Goal: Information Seeking & Learning: Understand process/instructions

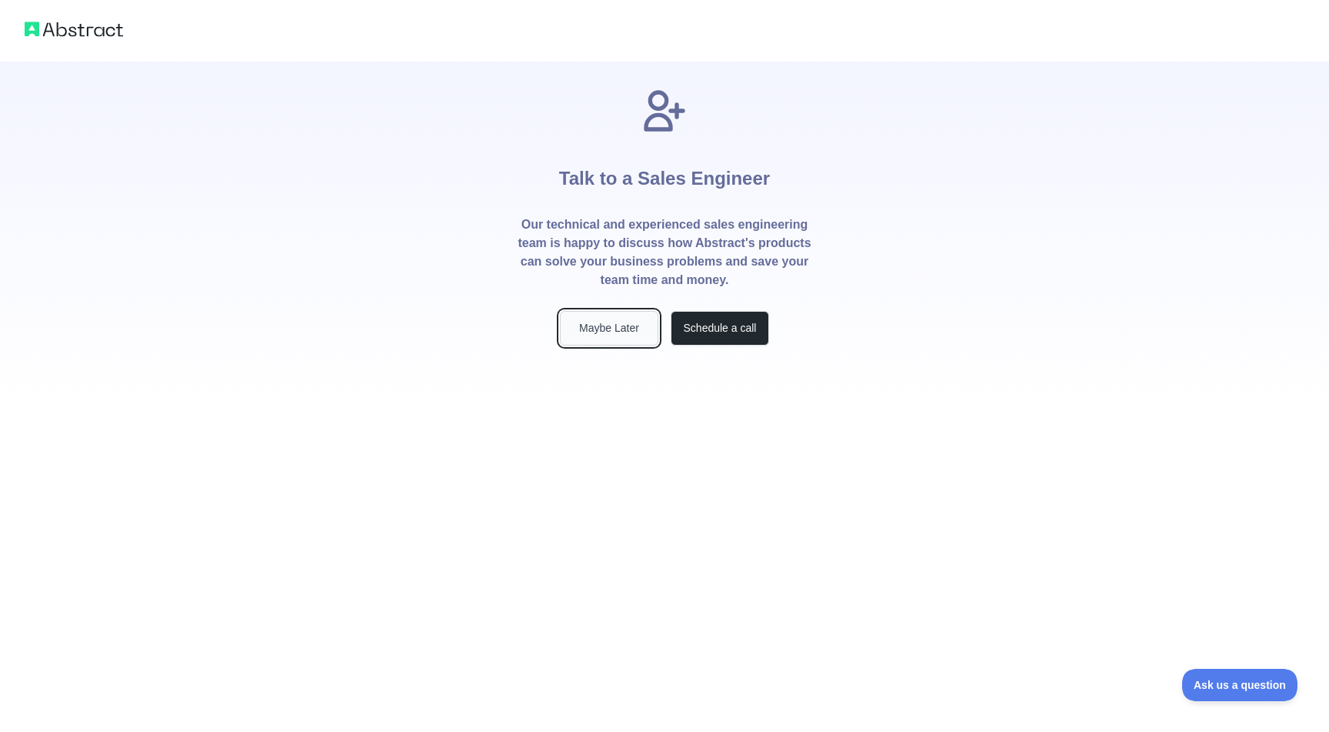
click at [604, 332] on button "Maybe Later" at bounding box center [609, 328] width 98 height 35
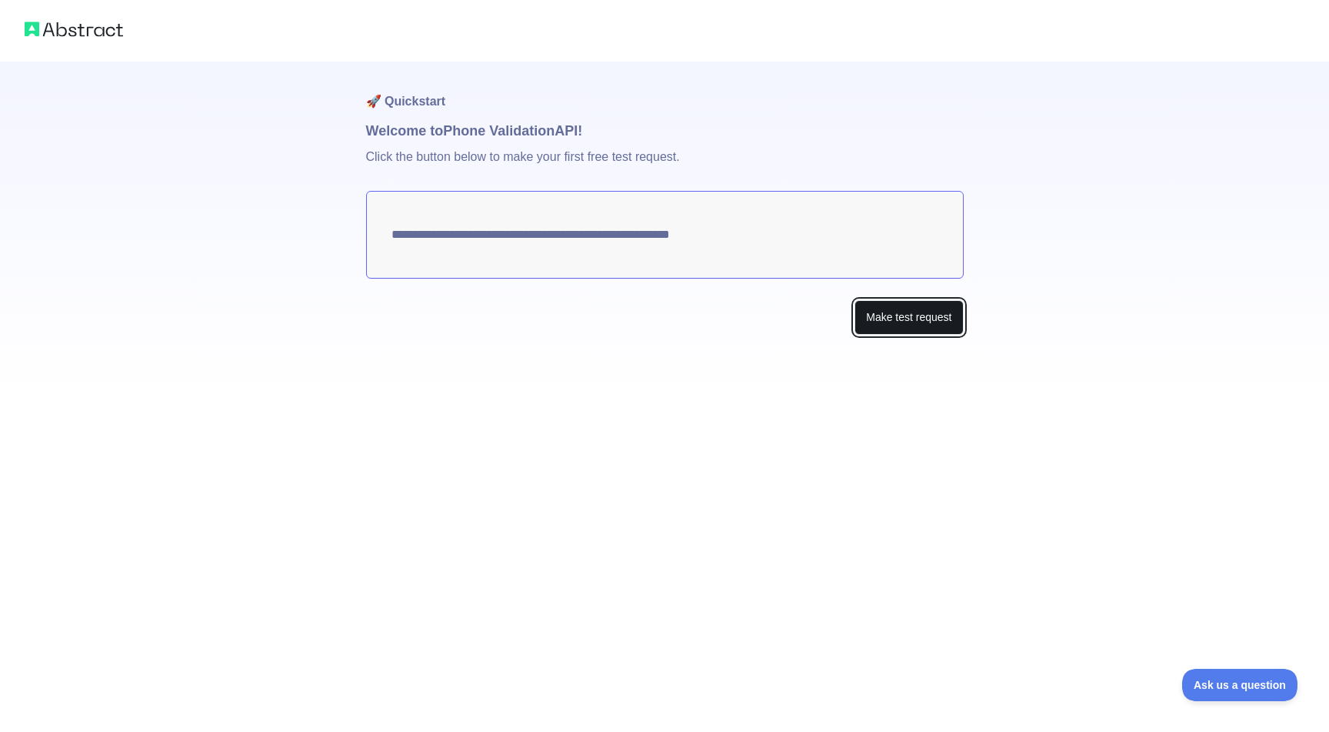
click at [887, 318] on button "Make test request" at bounding box center [909, 317] width 108 height 35
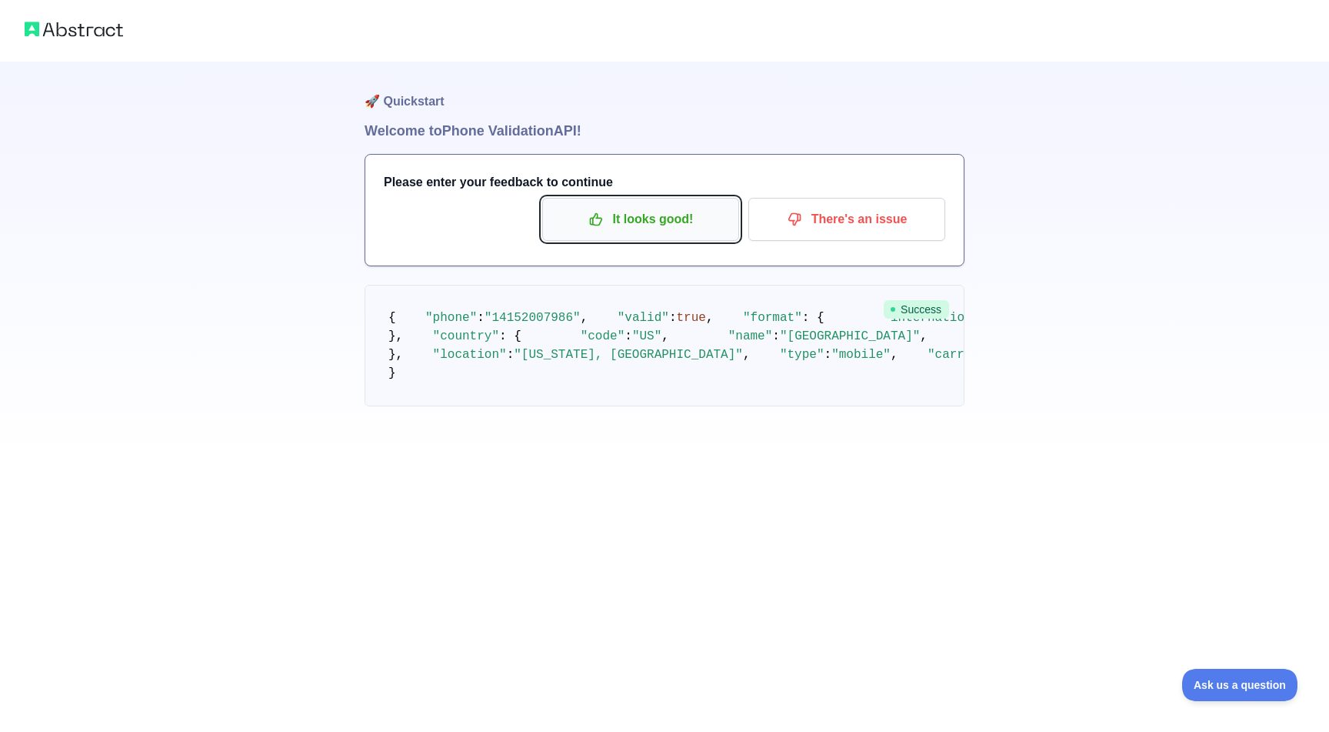
click at [644, 215] on p "It looks good!" at bounding box center [641, 219] width 174 height 26
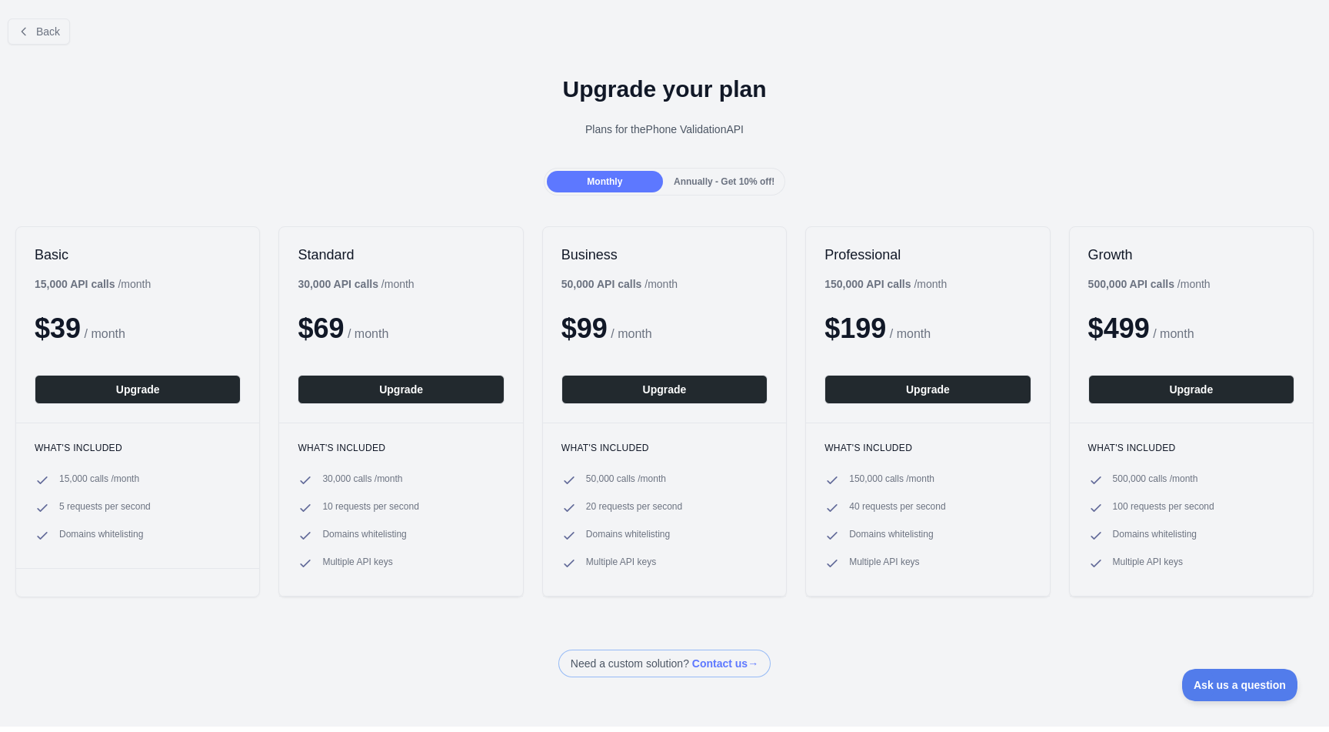
click at [722, 185] on span "Annually - Get 10% off!" at bounding box center [724, 181] width 101 height 11
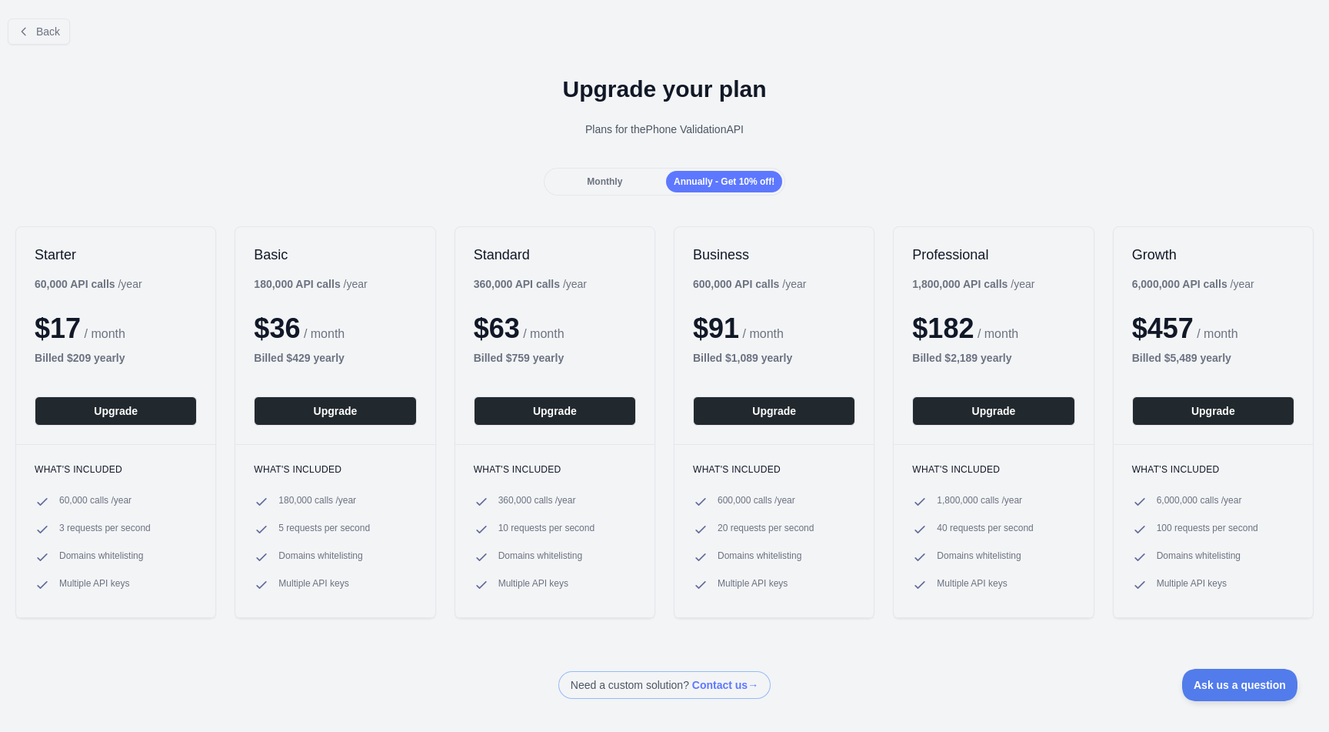
click at [609, 177] on span "Monthly" at bounding box center [604, 181] width 35 height 11
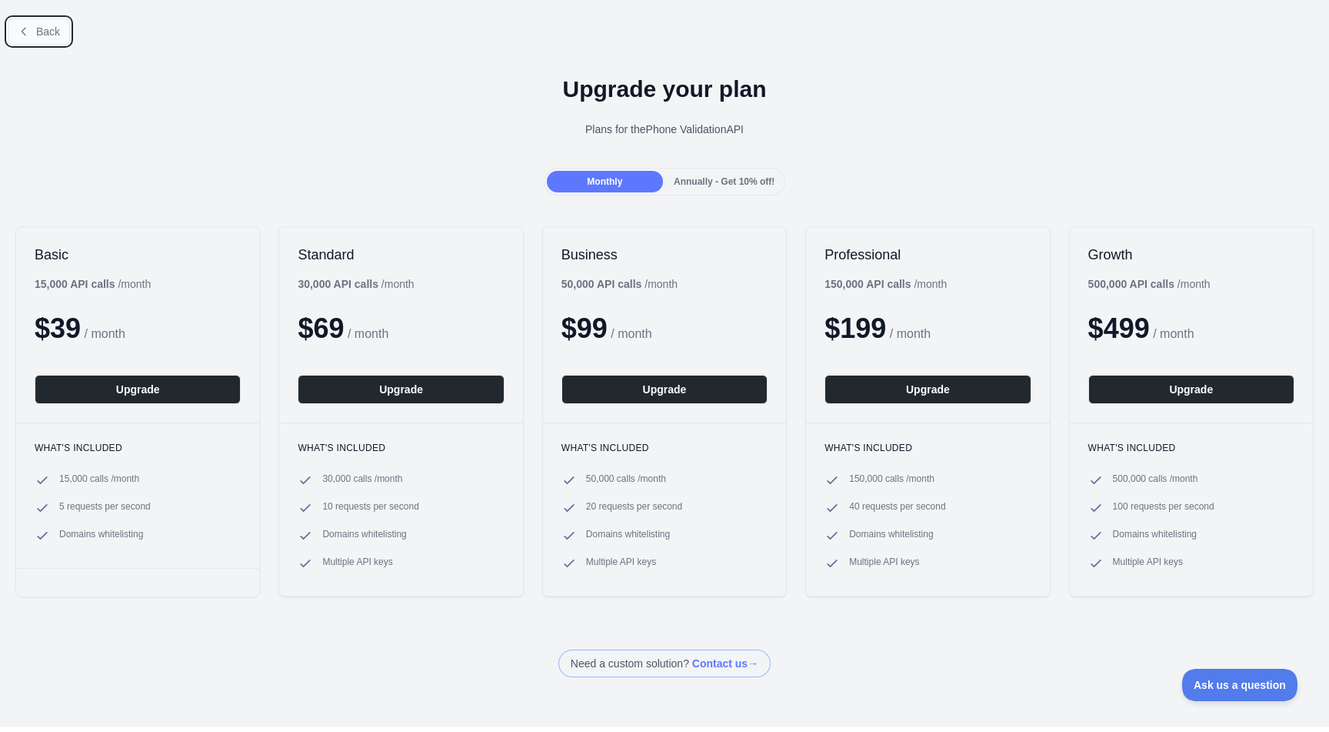
click at [55, 34] on span "Back" at bounding box center [48, 31] width 24 height 12
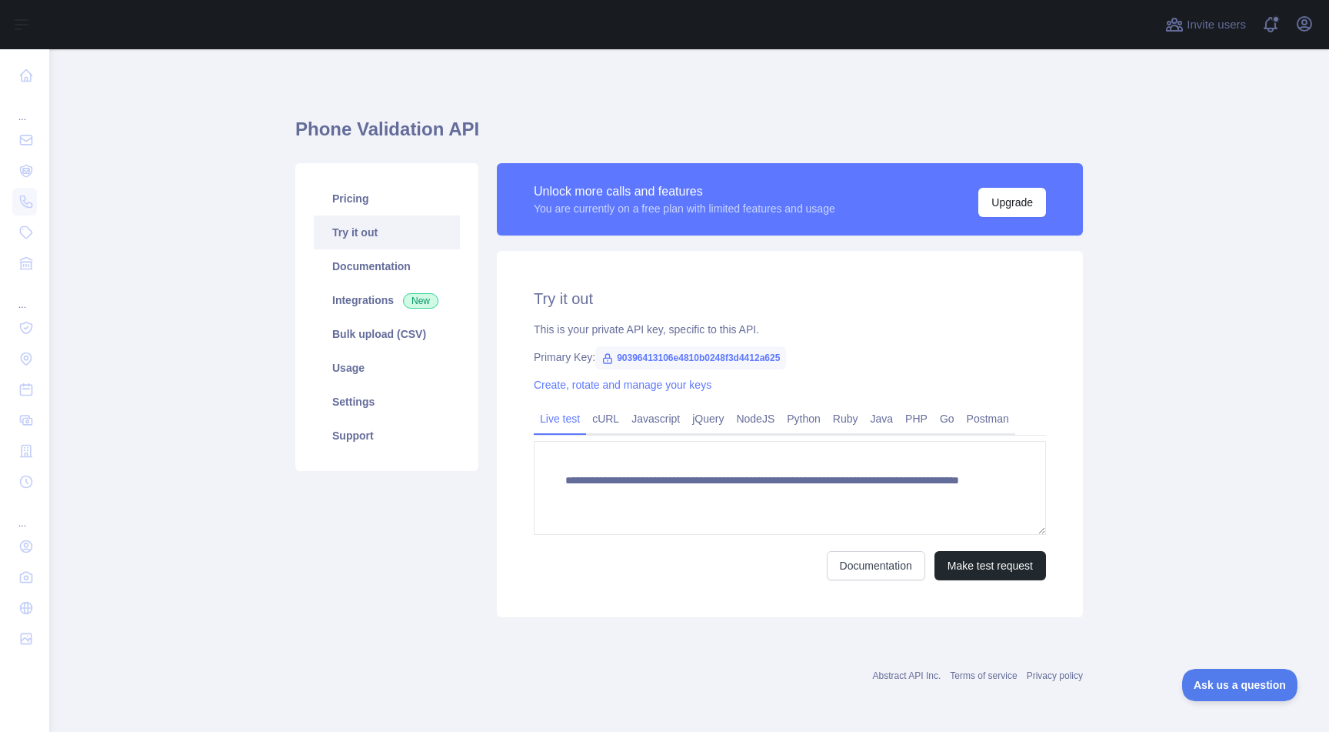
click at [378, 233] on link "Try it out" at bounding box center [387, 232] width 146 height 34
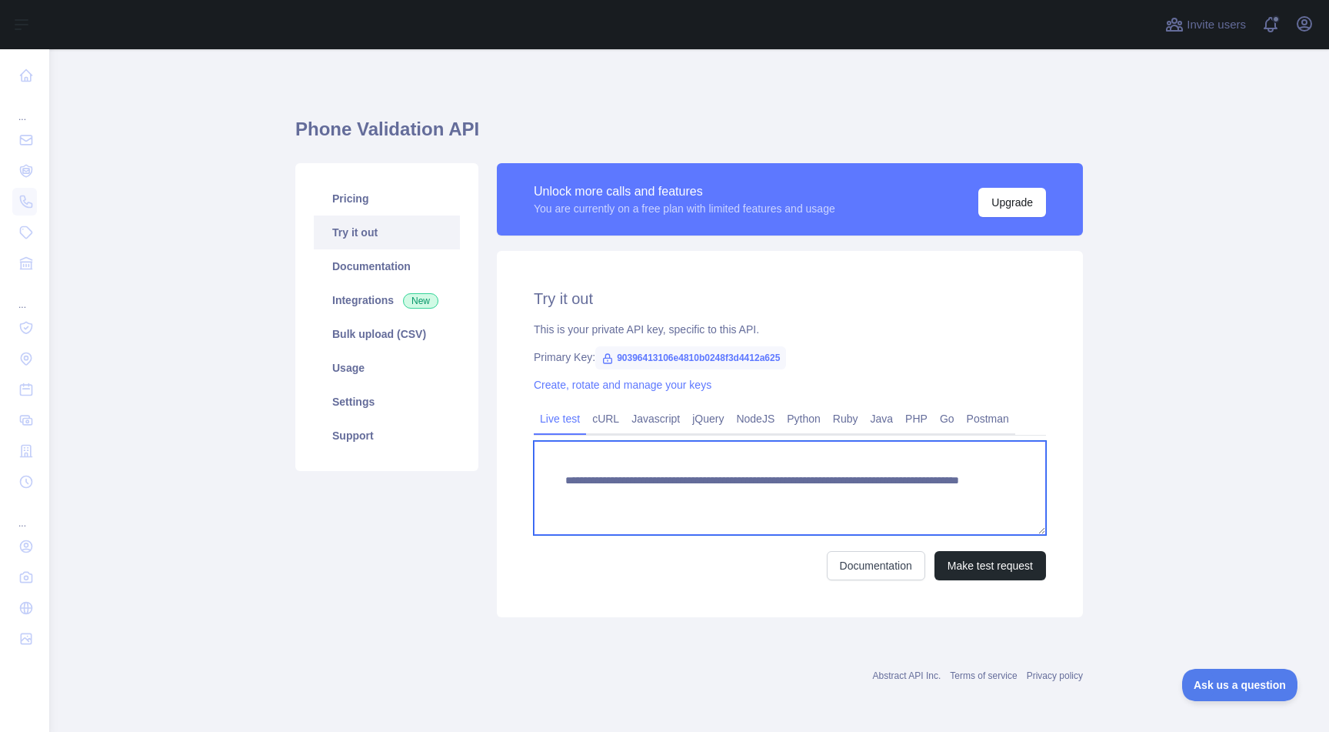
click at [631, 482] on textarea "**********" at bounding box center [790, 488] width 512 height 94
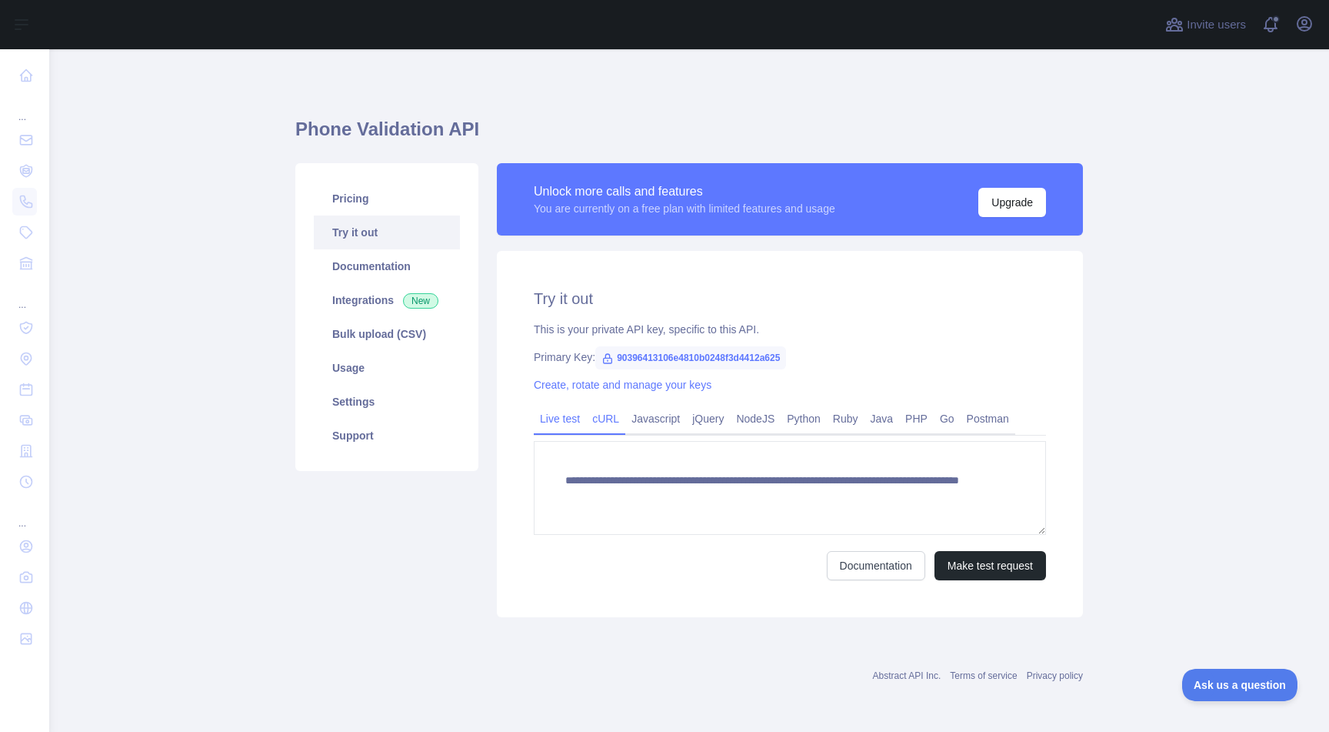
click at [595, 421] on link "cURL" at bounding box center [605, 418] width 39 height 25
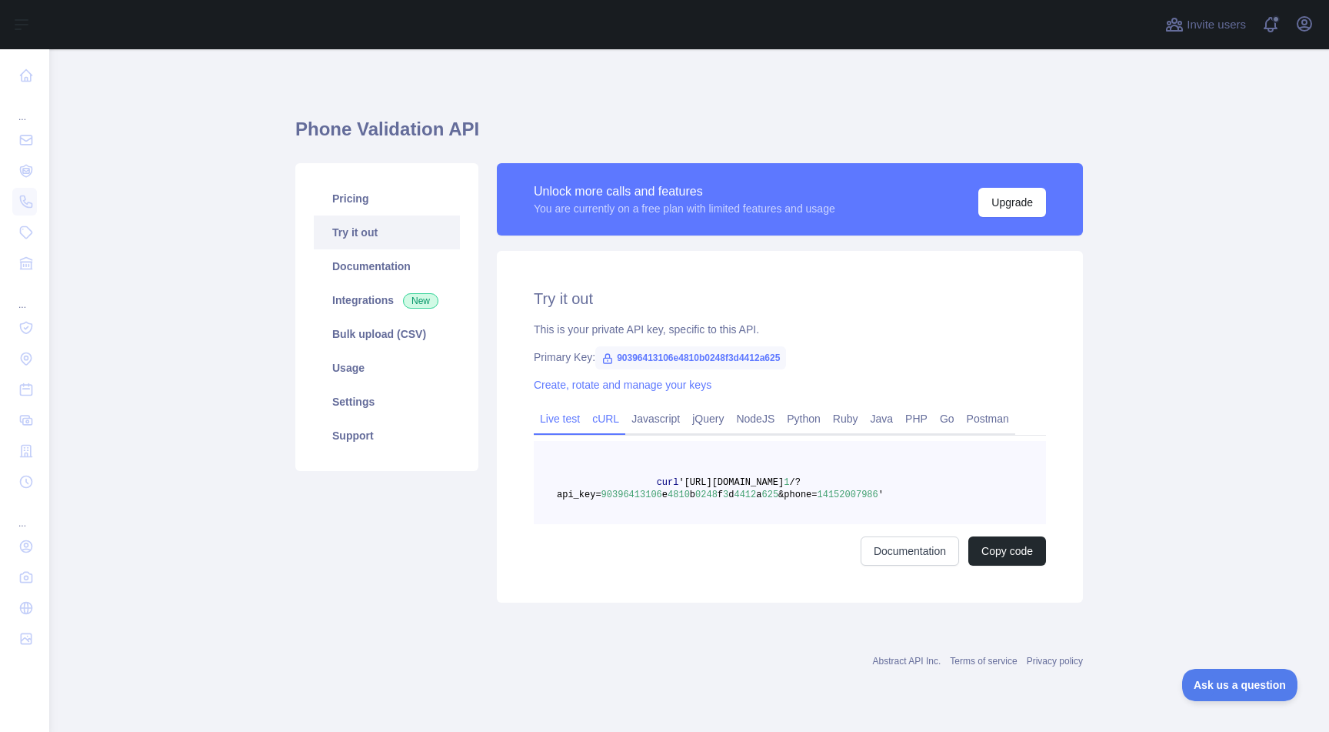
click at [558, 418] on link "Live test" at bounding box center [560, 418] width 52 height 25
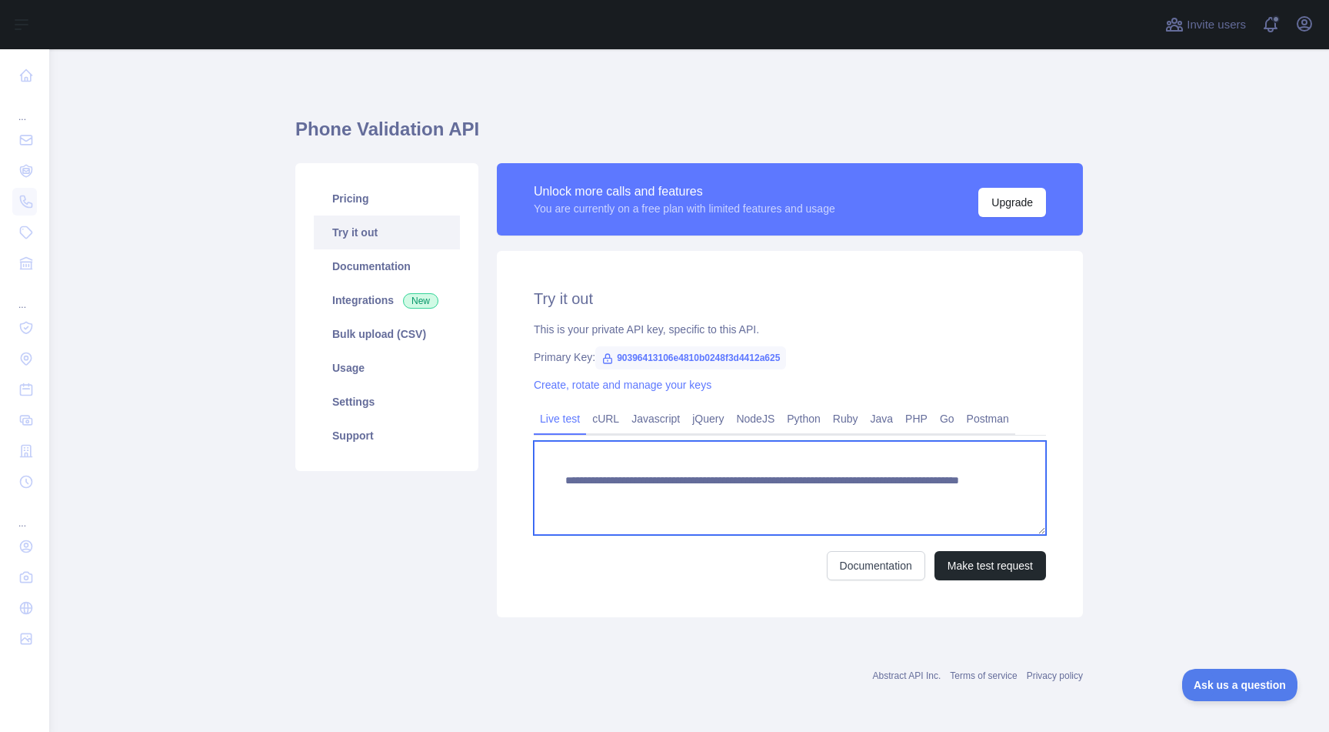
click at [733, 495] on textarea "**********" at bounding box center [790, 488] width 512 height 94
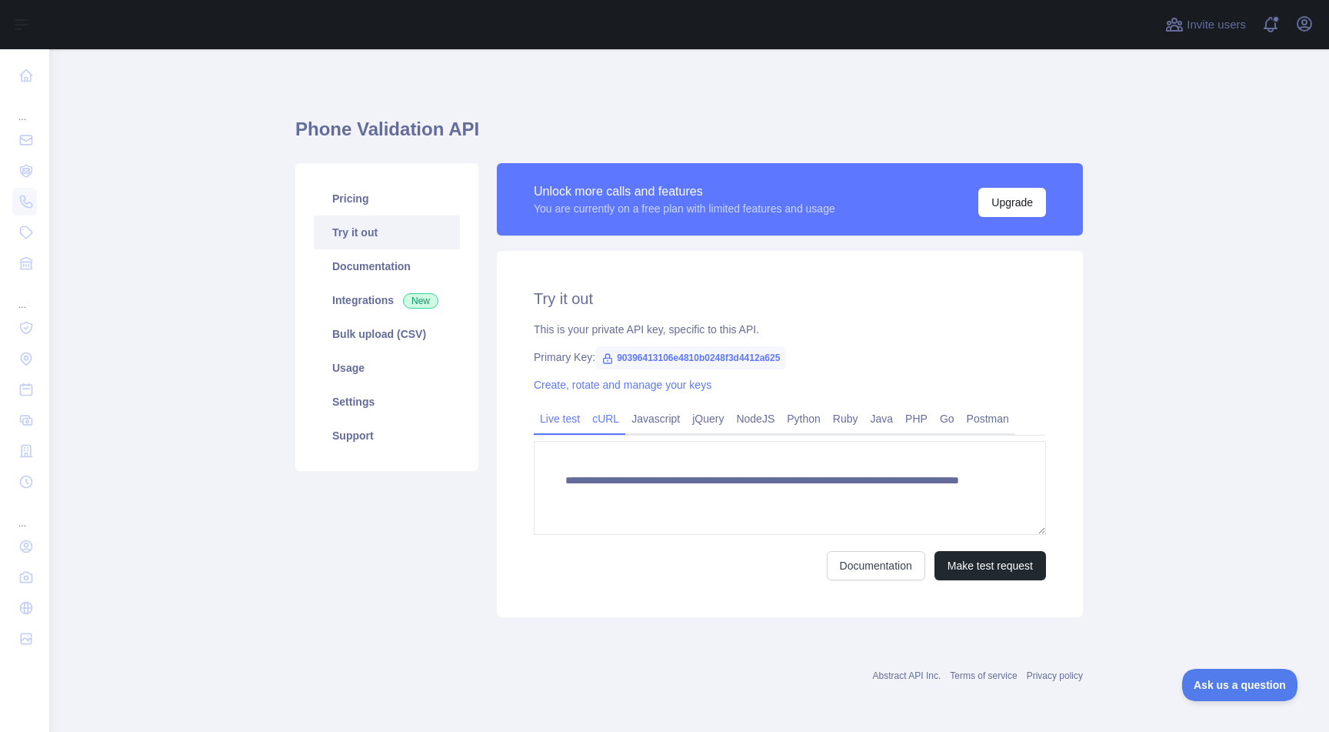
click at [602, 421] on link "cURL" at bounding box center [605, 418] width 39 height 25
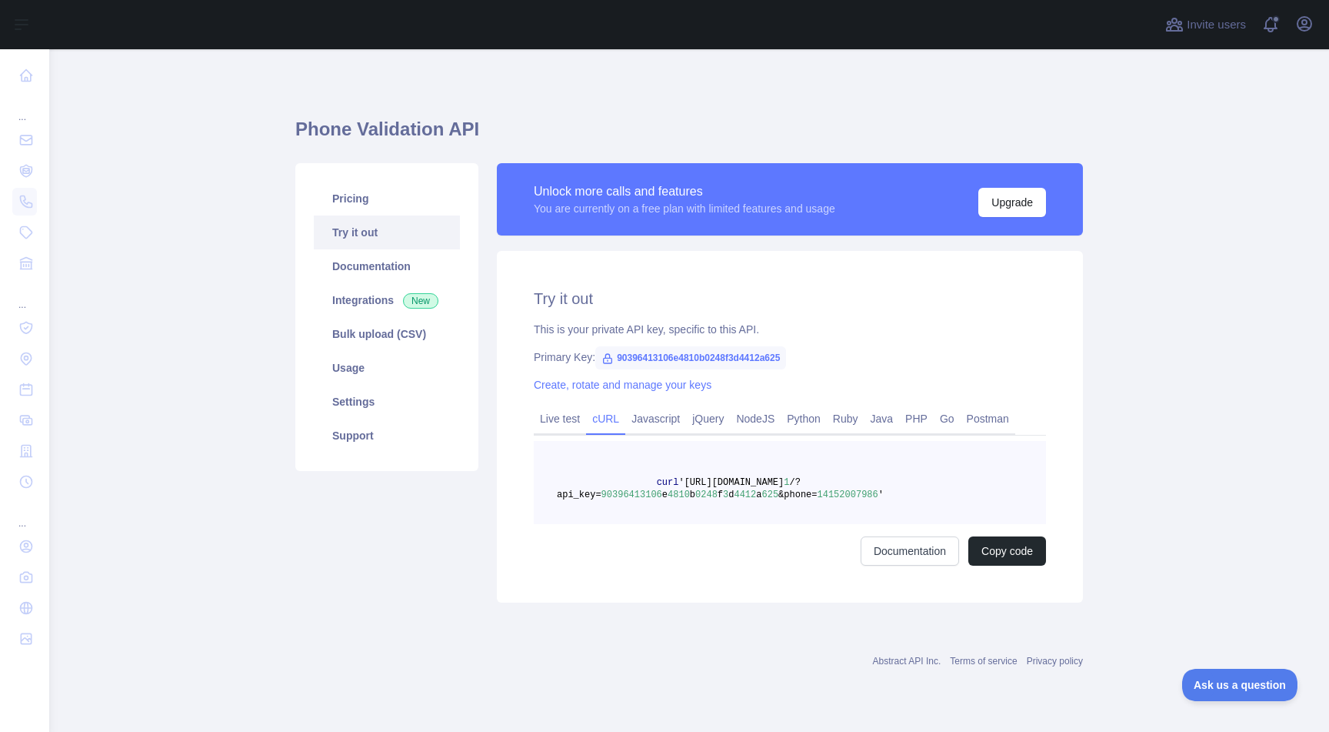
click at [784, 485] on span "'[URL][DOMAIN_NAME]" at bounding box center [730, 482] width 105 height 11
copy span "curl '[URL][DOMAIN_NAME] 1 /?api_key= 90396413106 e 4810 b 0248 f 3 d 4412 a 62…"
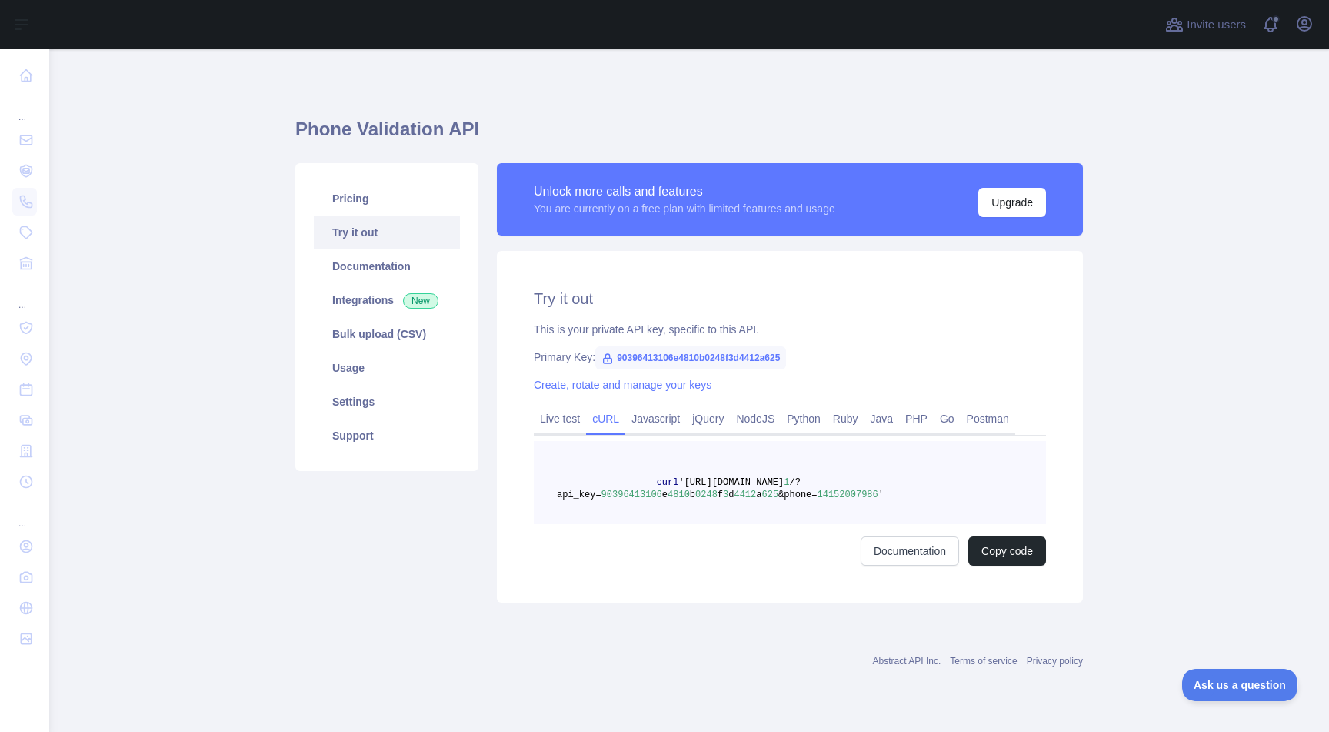
click at [213, 292] on main "Phone Validation API Pricing Try it out Documentation Integrations New Bulk upl…" at bounding box center [689, 390] width 1280 height 682
click at [367, 265] on link "Documentation" at bounding box center [387, 266] width 146 height 34
click at [994, 203] on button "Upgrade" at bounding box center [1012, 202] width 68 height 29
